Goal: Go to known website: Access a specific website the user already knows

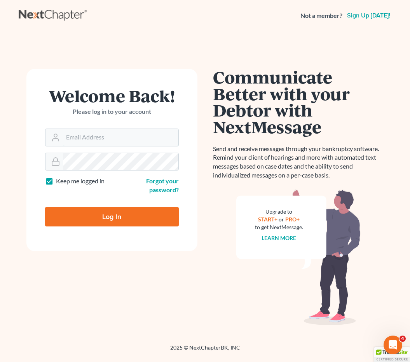
type input "[EMAIL_ADDRESS][DOMAIN_NAME]"
click at [112, 216] on input "Log In" at bounding box center [112, 216] width 134 height 19
type input "Thinking..."
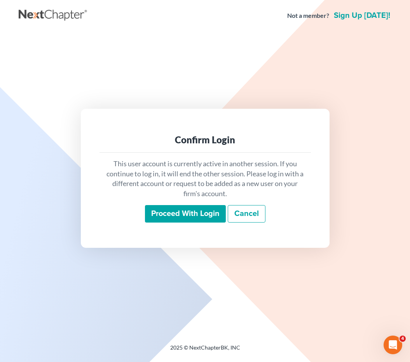
click at [219, 219] on input "Proceed with login" at bounding box center [185, 214] width 81 height 18
